Goal: Check status: Check status

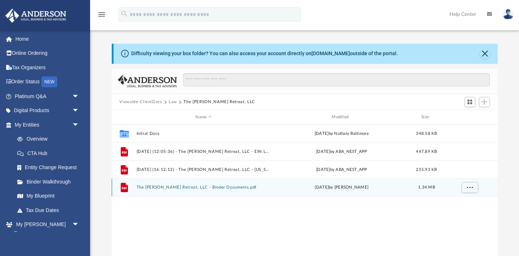
scroll to position [164, 386]
click at [192, 186] on button "The Lyons Retreat, LLC - Binder Documents.pdf" at bounding box center [203, 187] width 135 height 5
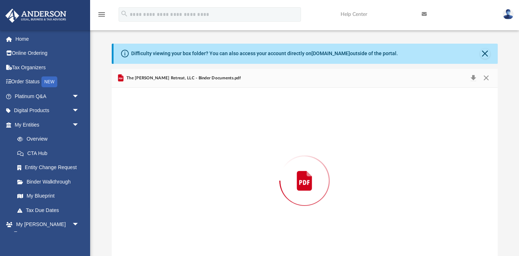
scroll to position [18, 0]
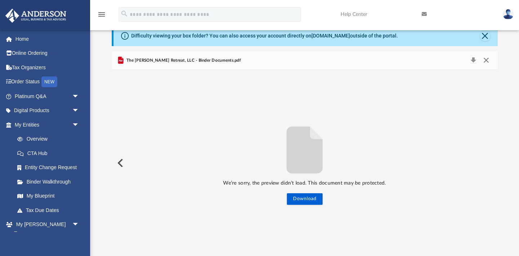
click at [487, 61] on button "Close" at bounding box center [486, 61] width 13 height 10
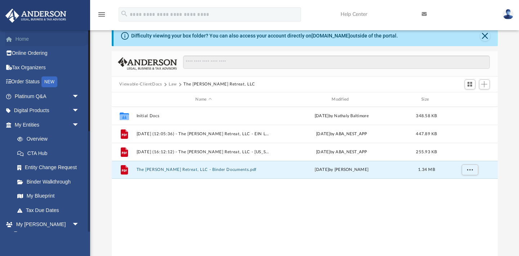
click at [27, 43] on link "Home" at bounding box center [47, 39] width 85 height 14
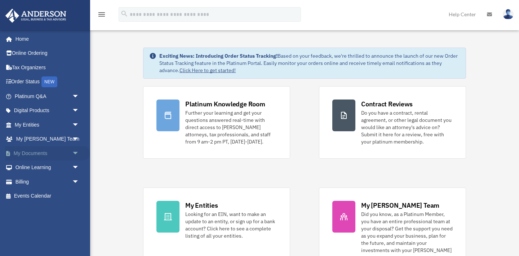
click at [18, 153] on link "My Documents arrow_drop_down" at bounding box center [47, 153] width 85 height 14
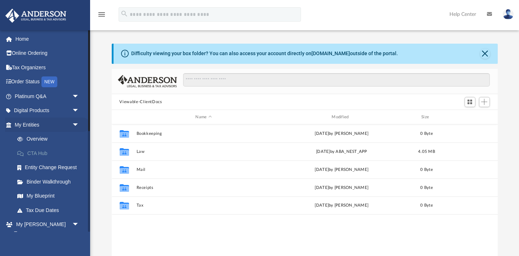
scroll to position [164, 386]
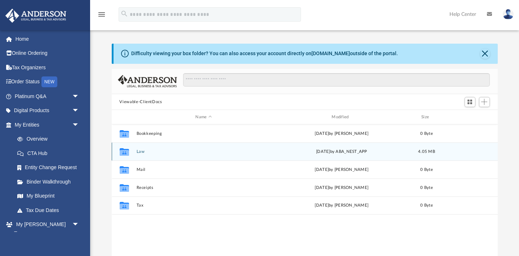
click at [140, 153] on button "Law" at bounding box center [203, 151] width 135 height 5
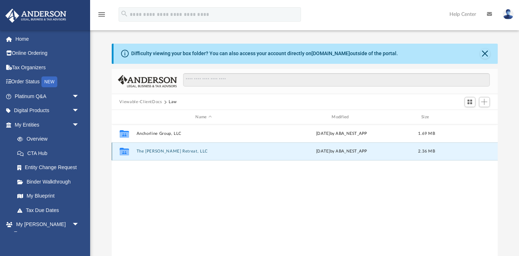
click at [155, 151] on button "The Lyons Retreat, LLC" at bounding box center [203, 151] width 135 height 5
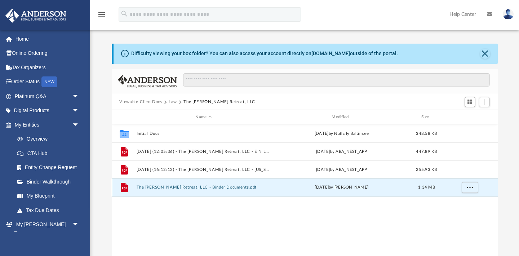
click at [183, 188] on button "The Lyons Retreat, LLC - Binder Documents.pdf" at bounding box center [203, 187] width 135 height 5
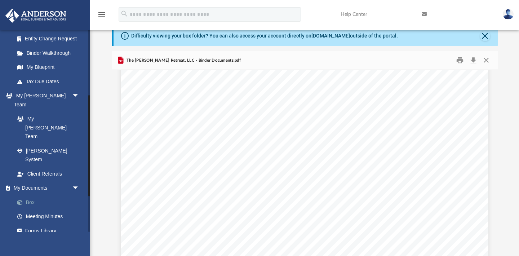
scroll to position [131, 0]
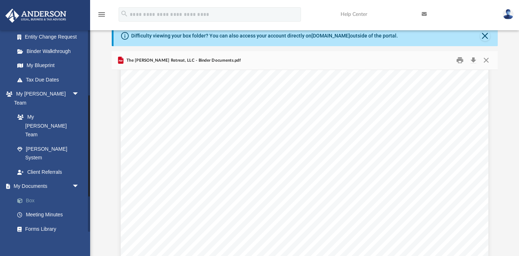
click at [30, 193] on link "Box" at bounding box center [50, 200] width 80 height 14
click at [30, 179] on link "My Documents arrow_drop_down" at bounding box center [47, 186] width 85 height 14
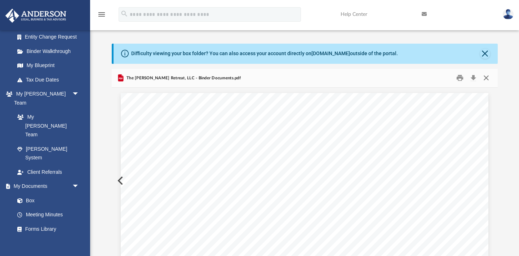
click at [488, 79] on button "Close" at bounding box center [486, 78] width 13 height 11
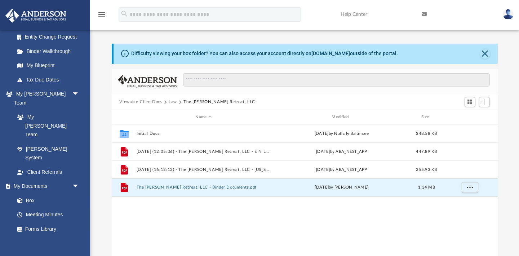
click at [124, 52] on icon at bounding box center [125, 54] width 8 height 8
click at [130, 55] on div "Difficulty viewing your box folder? You can also access your account directly o…" at bounding box center [306, 54] width 385 height 20
click at [487, 56] on button "Close" at bounding box center [485, 54] width 10 height 10
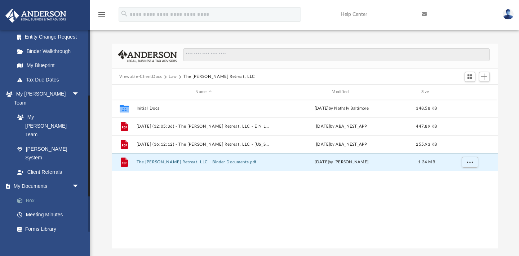
click at [28, 193] on link "Box" at bounding box center [50, 200] width 80 height 14
click at [31, 208] on link "Meeting Minutes" at bounding box center [50, 215] width 80 height 14
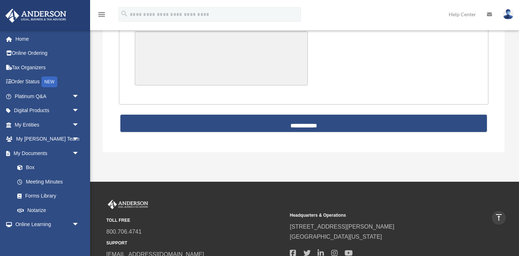
scroll to position [1717, 0]
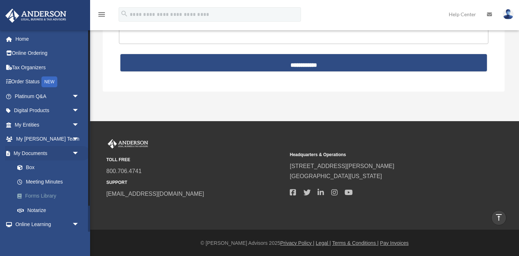
click at [44, 197] on link "Forms Library" at bounding box center [50, 196] width 80 height 14
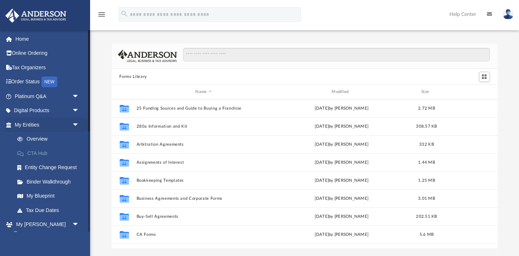
scroll to position [164, 386]
click at [39, 110] on link "Digital Products arrow_drop_down" at bounding box center [47, 111] width 85 height 14
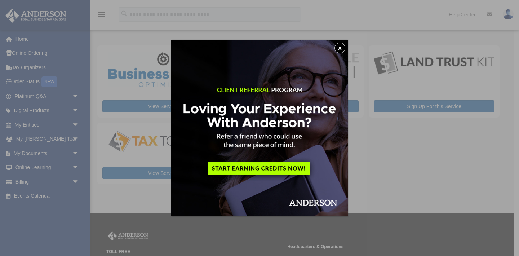
click at [339, 47] on button "x" at bounding box center [340, 48] width 11 height 11
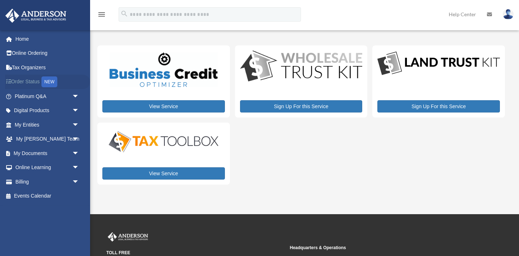
click at [27, 80] on link "Order Status NEW" at bounding box center [47, 82] width 85 height 15
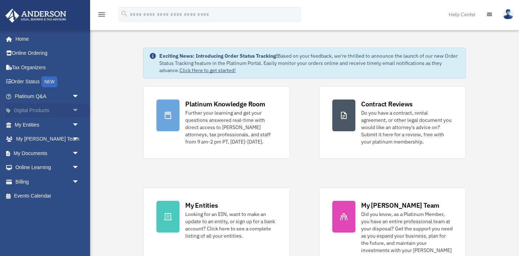
click at [28, 111] on link "Digital Products arrow_drop_down" at bounding box center [47, 111] width 85 height 14
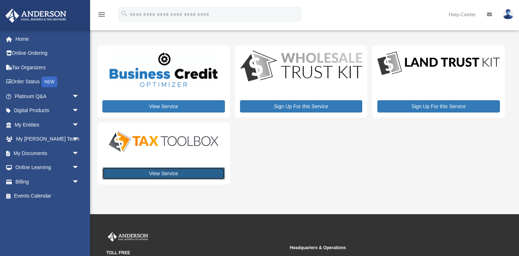
click at [189, 172] on link "View Service" at bounding box center [163, 173] width 123 height 12
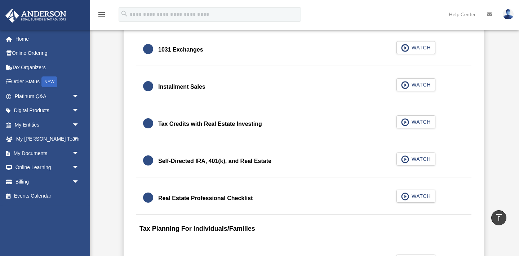
scroll to position [855, 0]
